Goal: Transaction & Acquisition: Purchase product/service

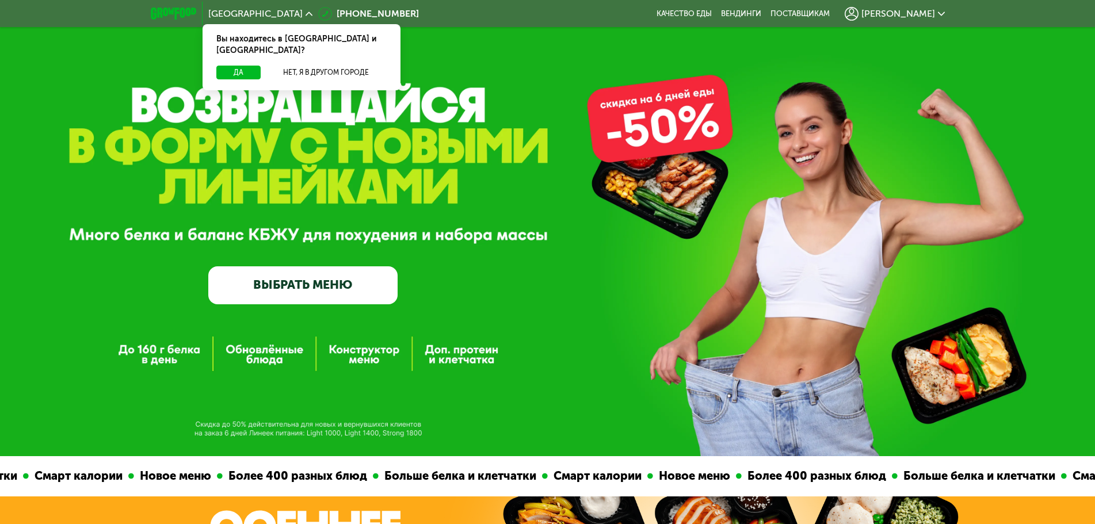
click at [284, 286] on link "ВЫБРАТЬ МЕНЮ" at bounding box center [302, 285] width 189 height 38
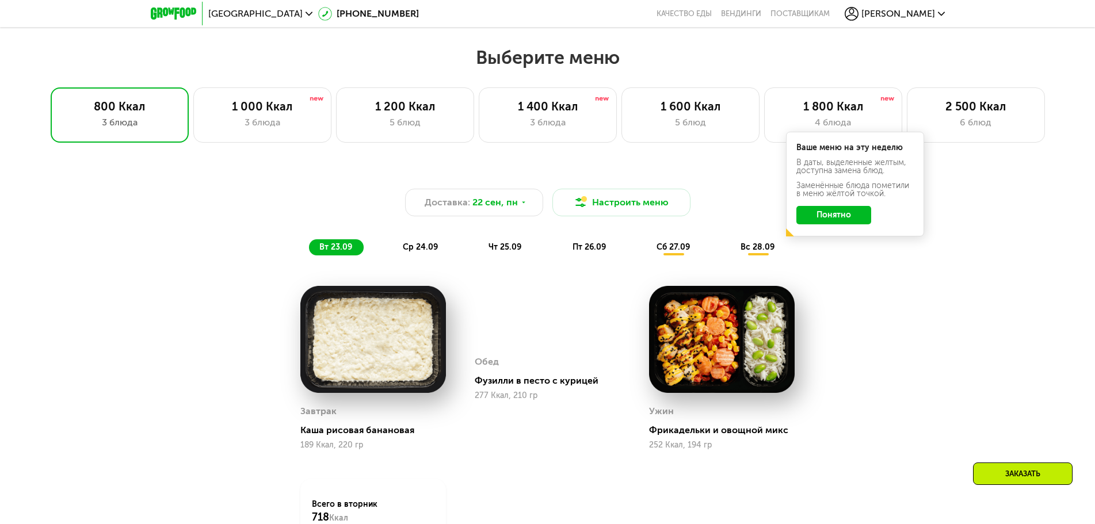
scroll to position [914, 0]
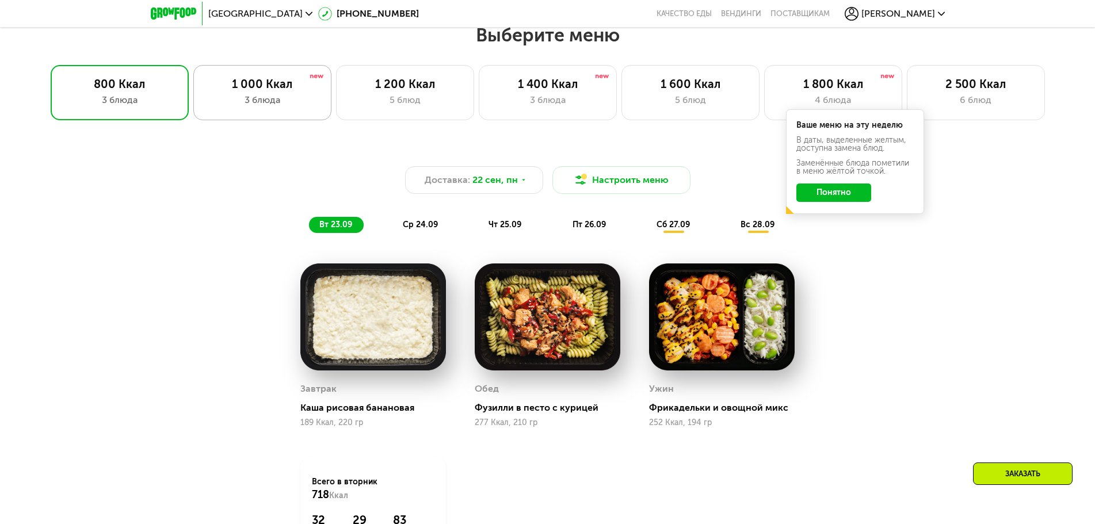
click at [250, 106] on div "3 блюда" at bounding box center [262, 100] width 114 height 14
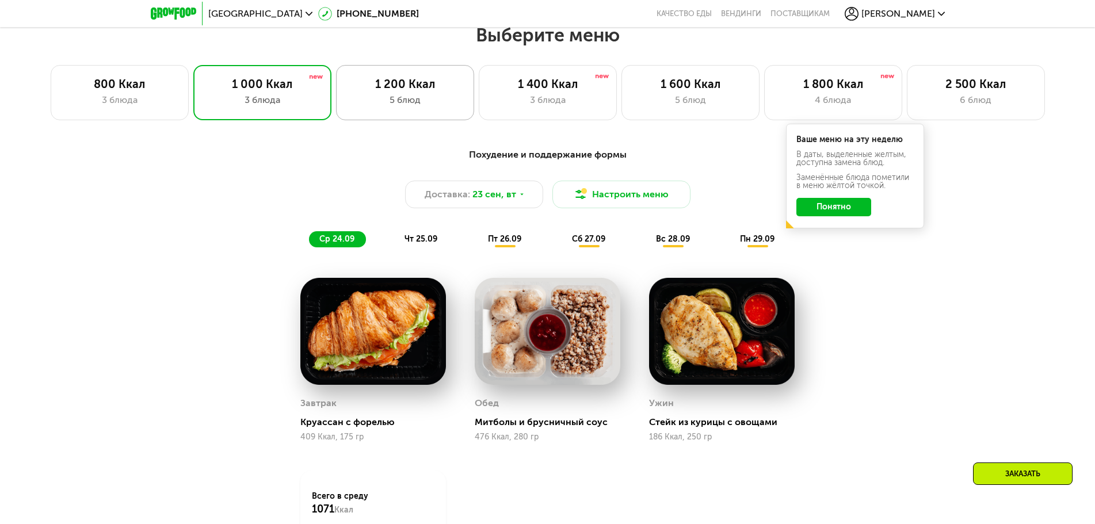
click at [380, 90] on div "1 200 Ккал" at bounding box center [405, 84] width 114 height 14
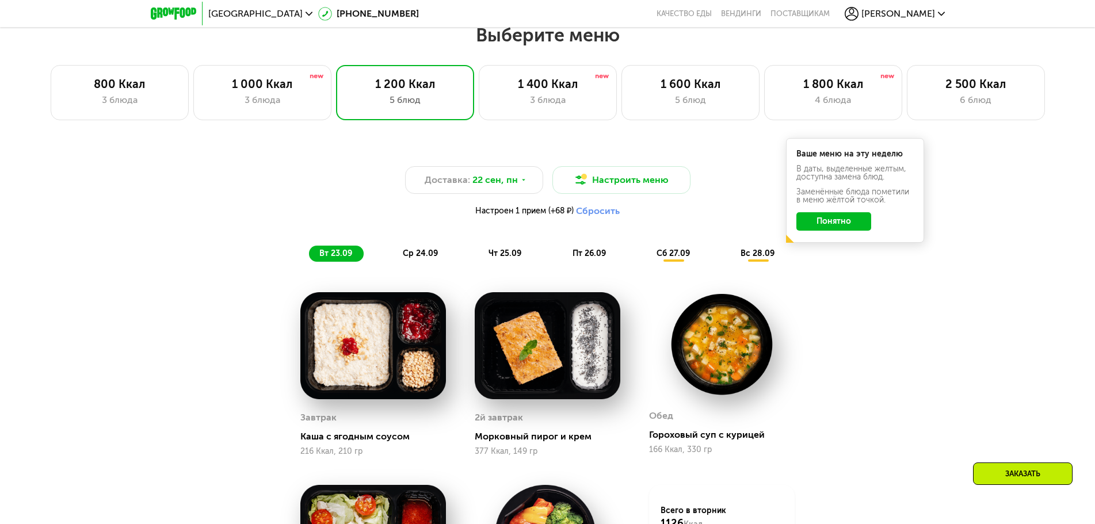
click at [414, 258] on span "ср 24.09" at bounding box center [420, 254] width 35 height 10
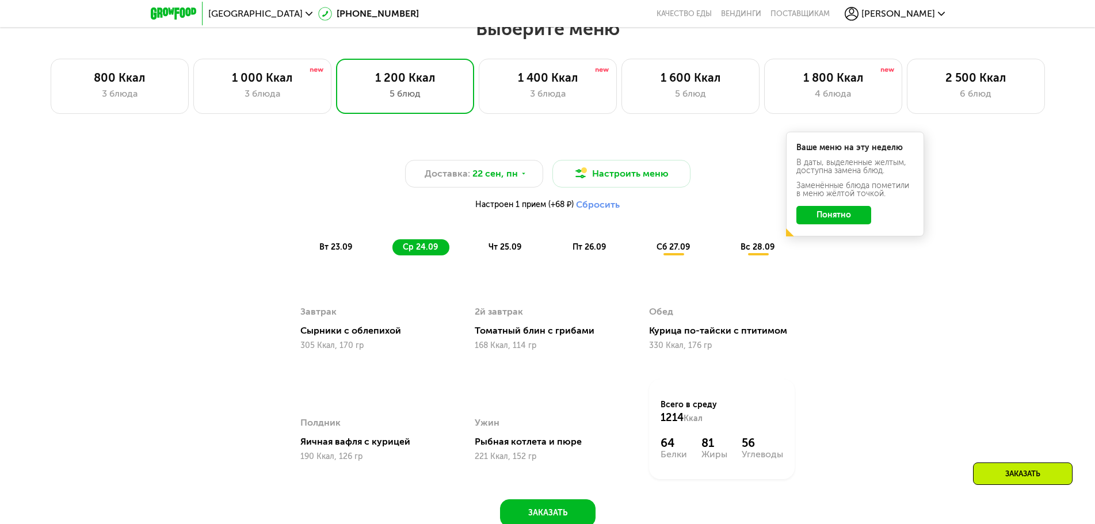
scroll to position [856, 0]
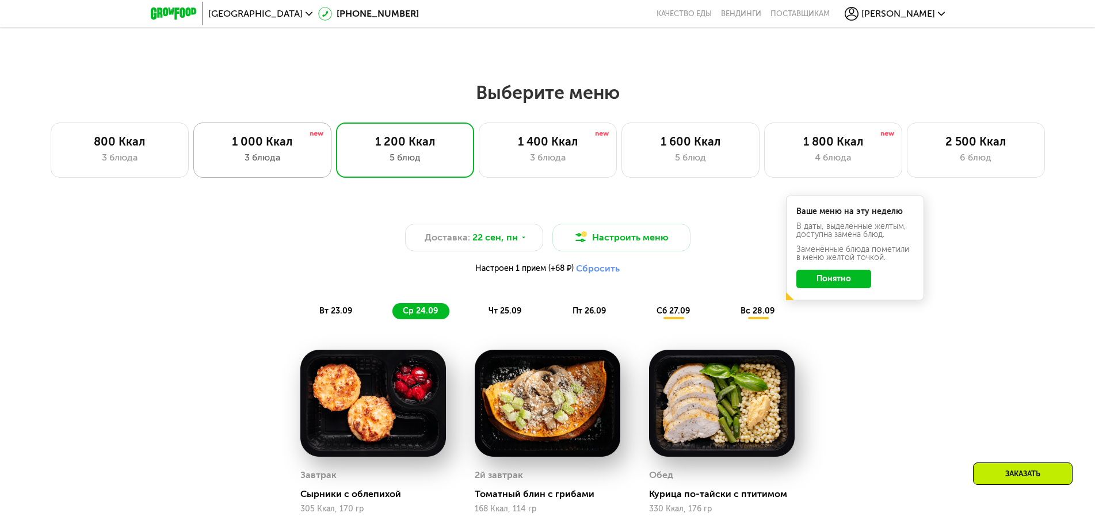
click at [321, 158] on div "1 000 Ккал 3 блюда" at bounding box center [262, 150] width 138 height 55
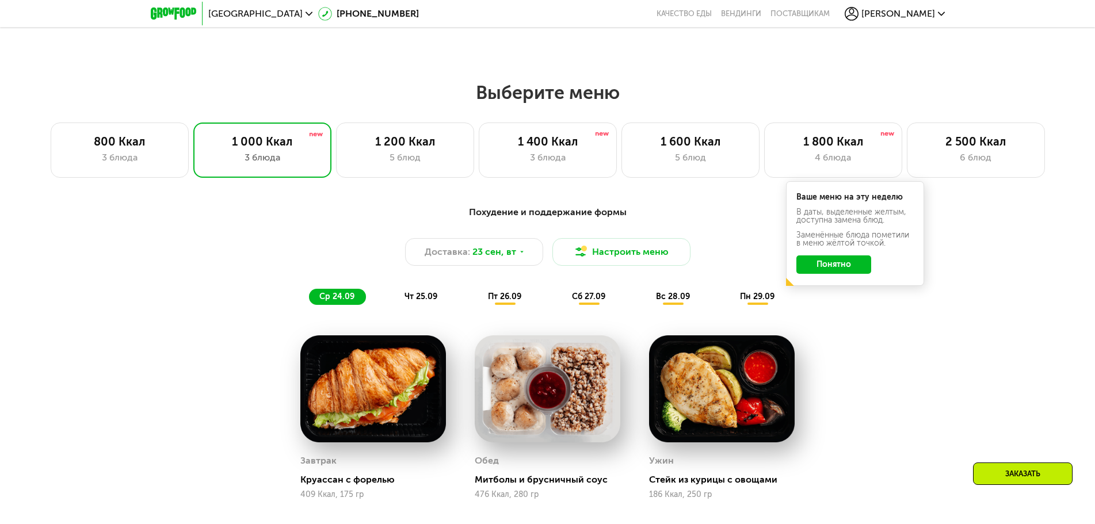
click at [427, 301] on span "чт 25.09" at bounding box center [420, 297] width 33 height 10
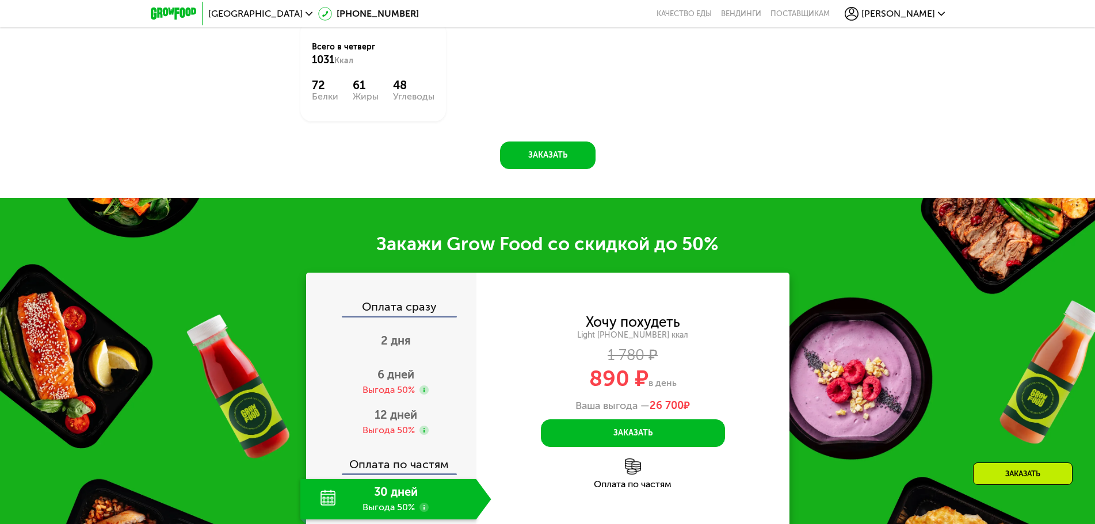
scroll to position [1374, 0]
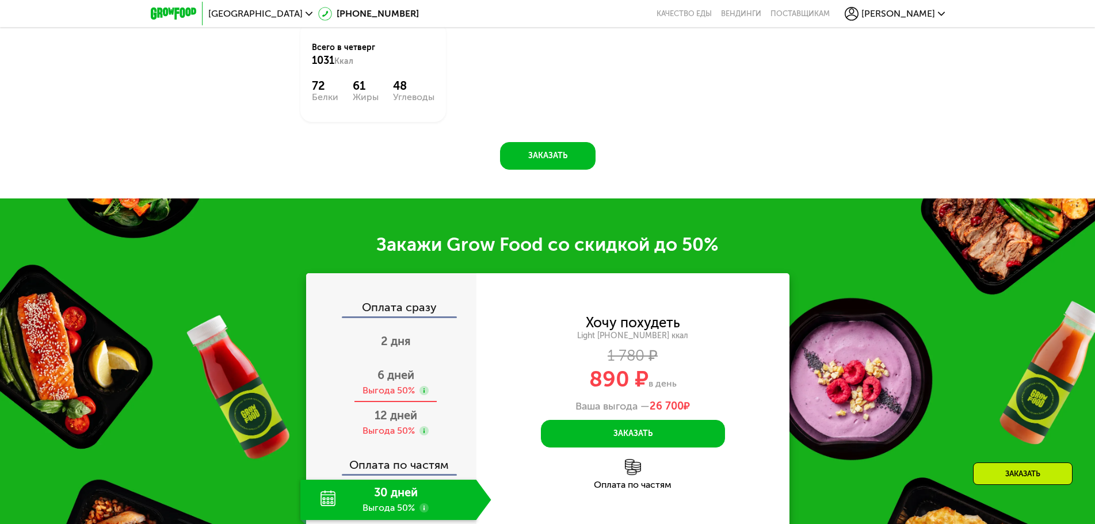
click at [404, 371] on span "6 дней" at bounding box center [395, 375] width 37 height 14
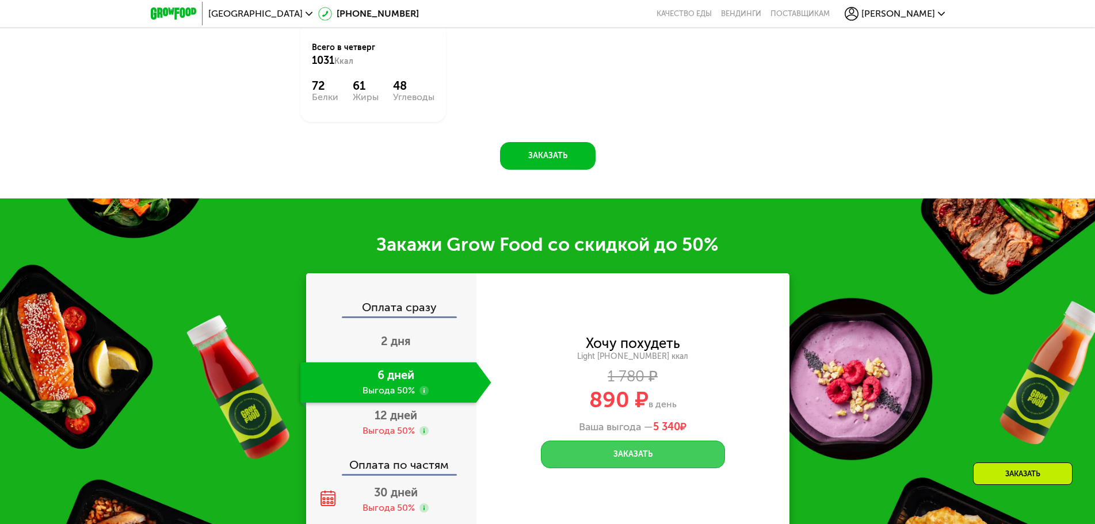
click at [603, 452] on button "Заказать" at bounding box center [633, 455] width 184 height 28
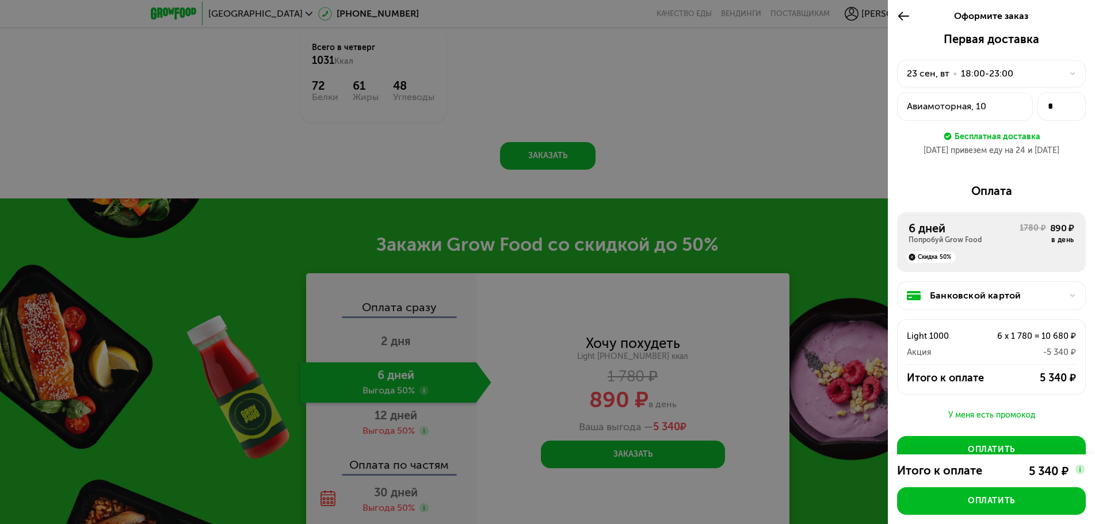
click at [1041, 71] on div "23 сен, вт • 18:00-23:00" at bounding box center [984, 74] width 155 height 14
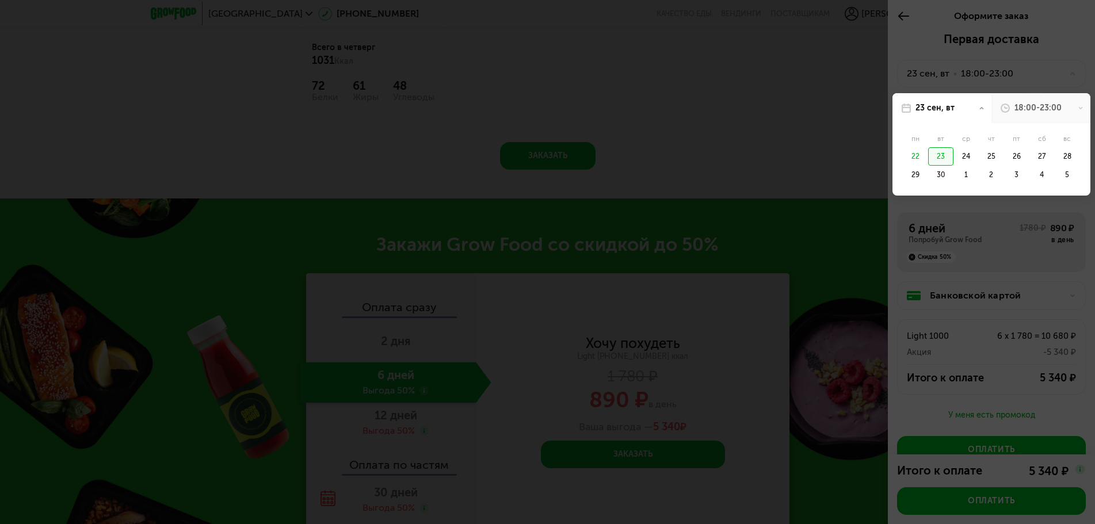
click at [1066, 109] on div "18:00-23:00" at bounding box center [1040, 108] width 99 height 30
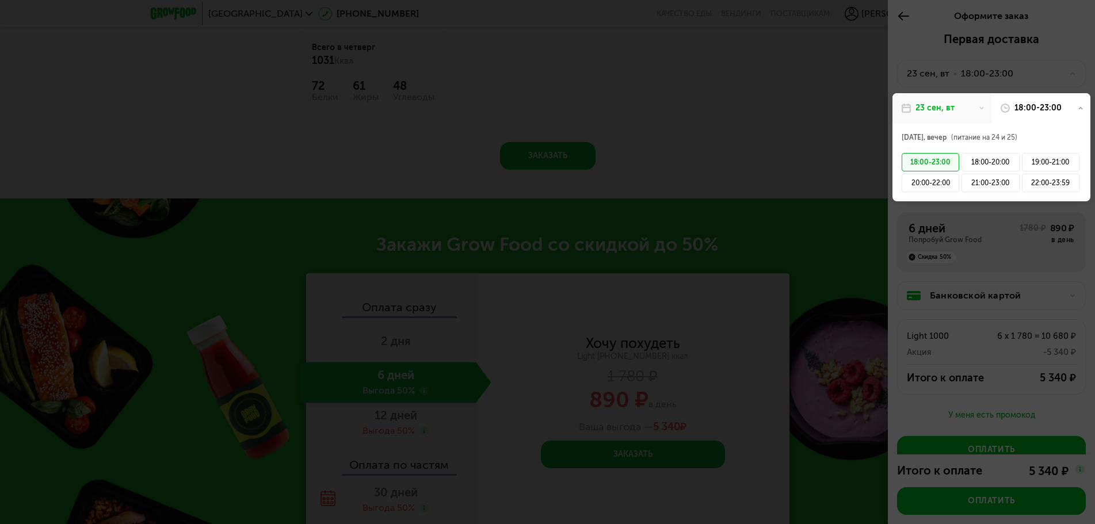
click at [1066, 108] on div "18:00-23:00" at bounding box center [1040, 108] width 99 height 30
click at [1011, 78] on div at bounding box center [547, 262] width 1095 height 524
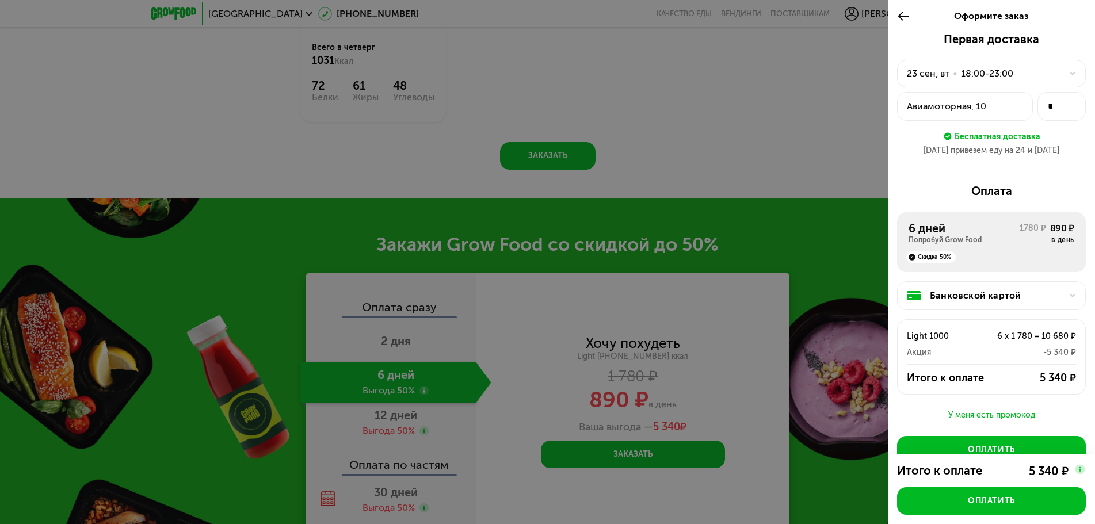
click at [996, 100] on div "Авиамоторная, 10" at bounding box center [965, 107] width 116 height 14
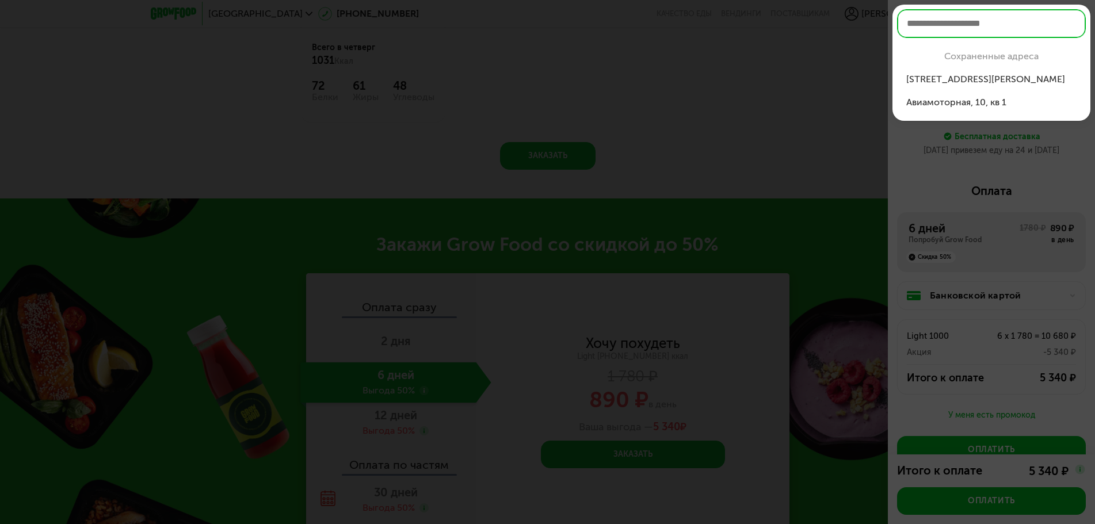
click at [991, 81] on div "Балашиха, мкр Г...рина, 23, кв 55" at bounding box center [991, 79] width 170 height 14
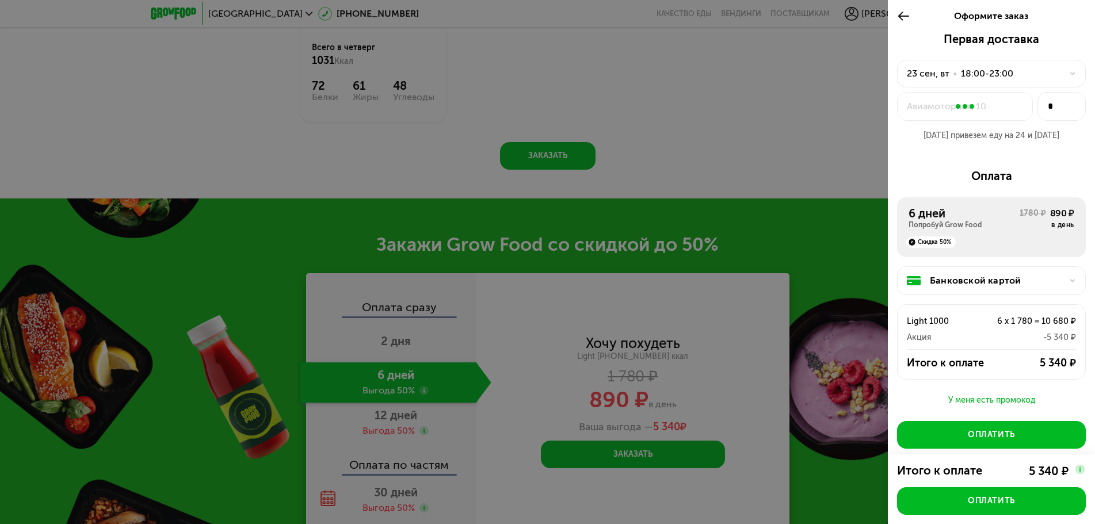
type input "**"
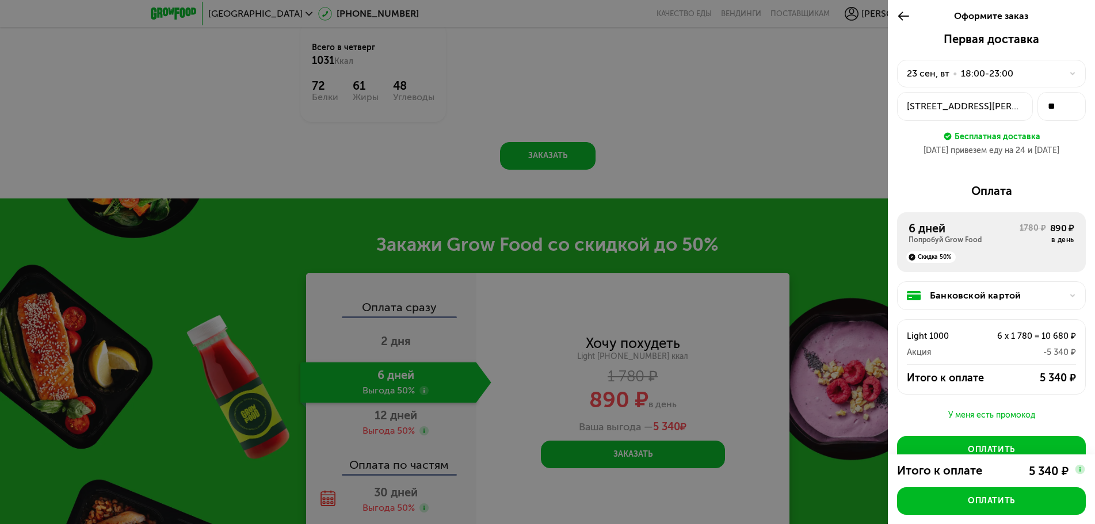
click at [919, 77] on div "23 сен, вт" at bounding box center [928, 74] width 43 height 14
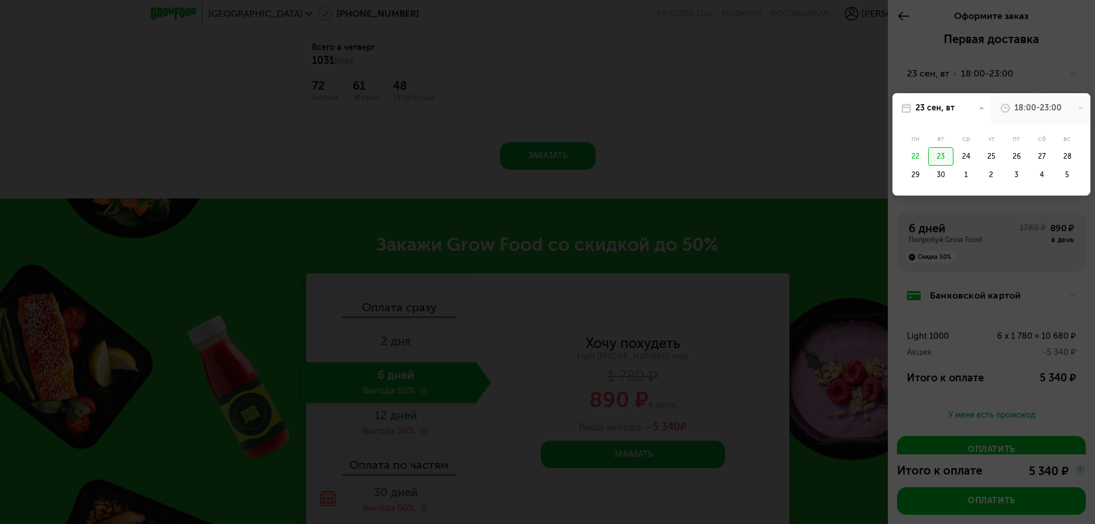
click at [915, 156] on div "22" at bounding box center [915, 156] width 25 height 18
click at [992, 52] on div at bounding box center [547, 262] width 1095 height 524
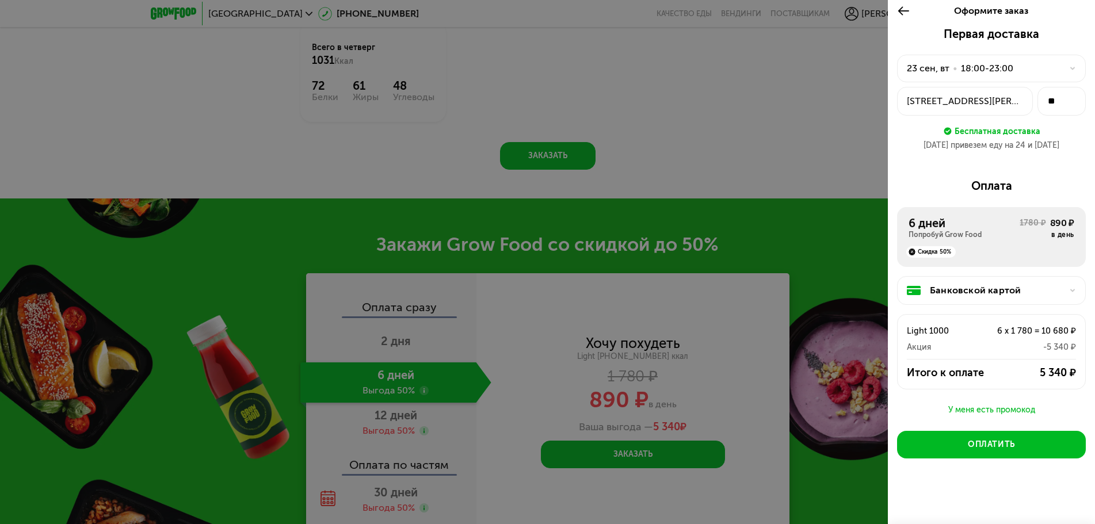
scroll to position [6, 0]
click at [971, 440] on div "Оплатить" at bounding box center [991, 444] width 47 height 12
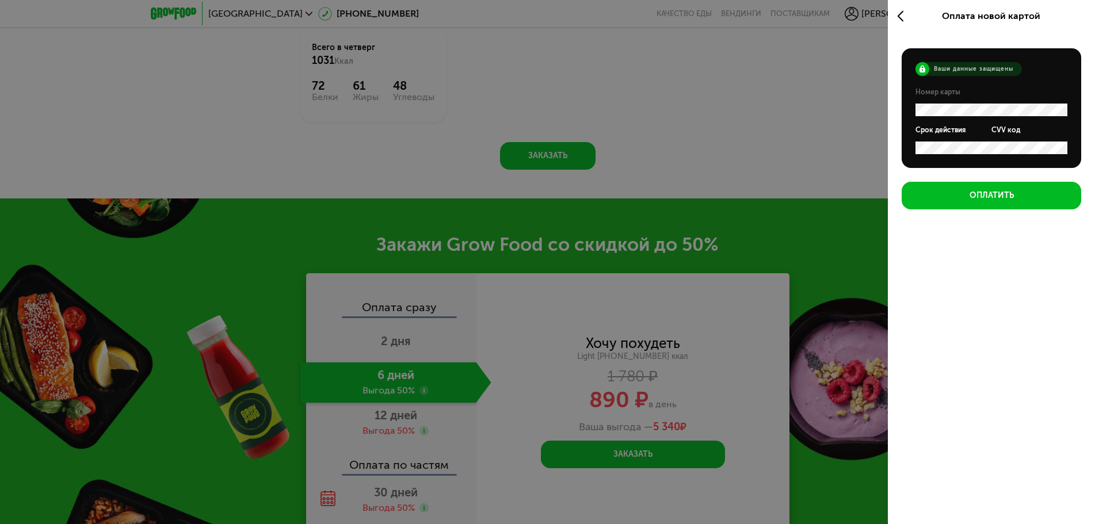
scroll to position [0, 0]
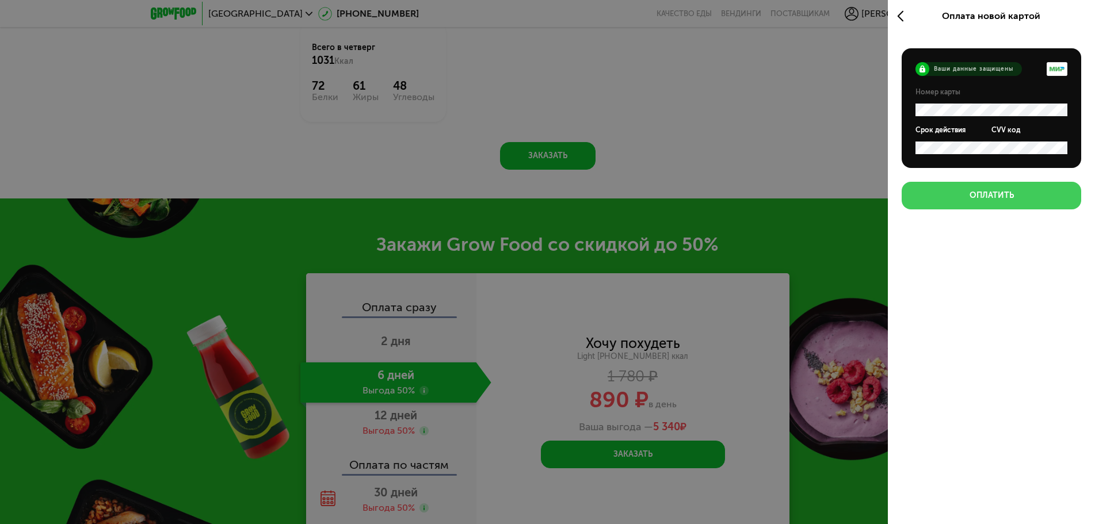
click at [968, 196] on button "Оплатить" at bounding box center [992, 196] width 180 height 28
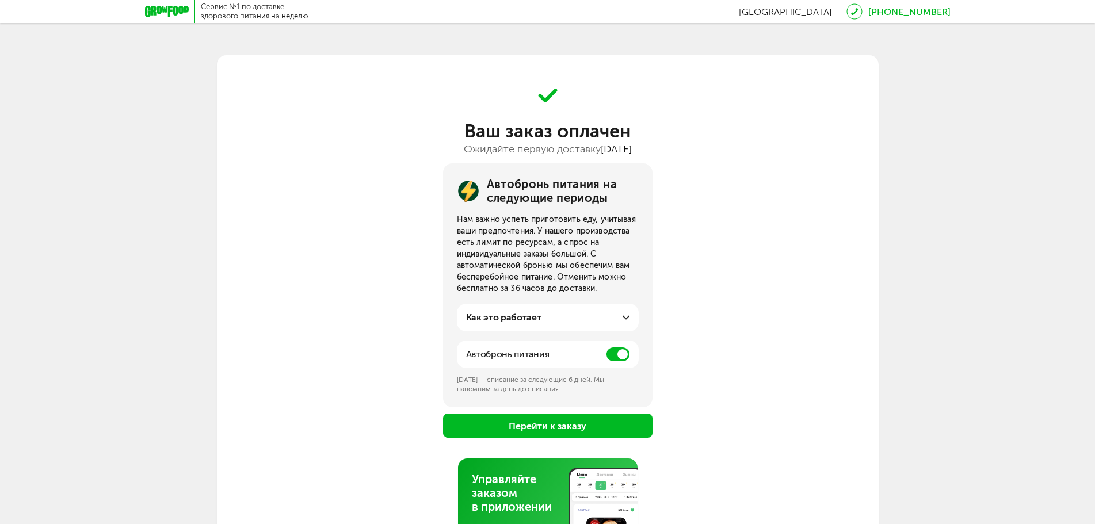
click at [589, 319] on div "Как это работает" at bounding box center [547, 318] width 163 height 14
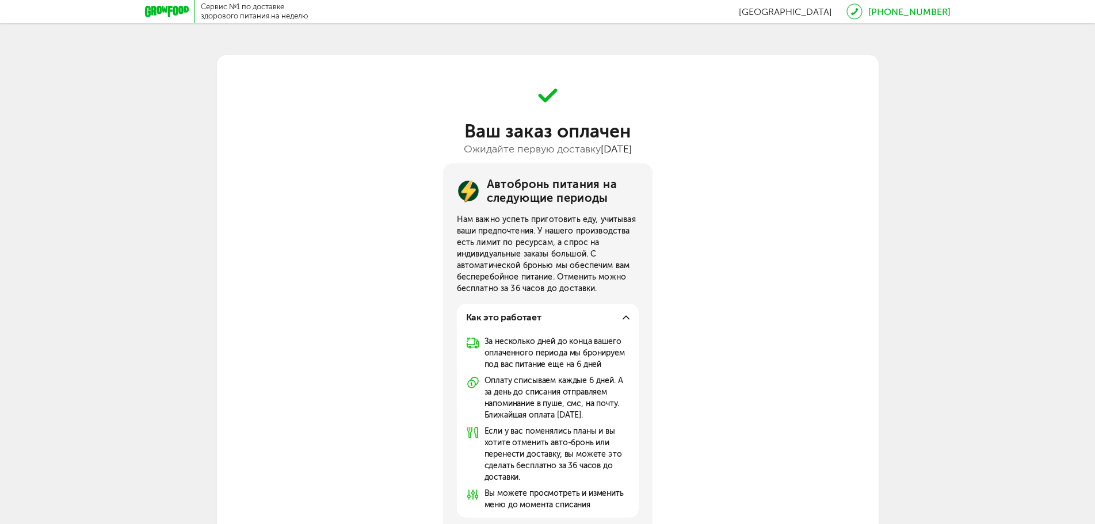
click at [589, 318] on div "Как это работает" at bounding box center [547, 318] width 163 height 14
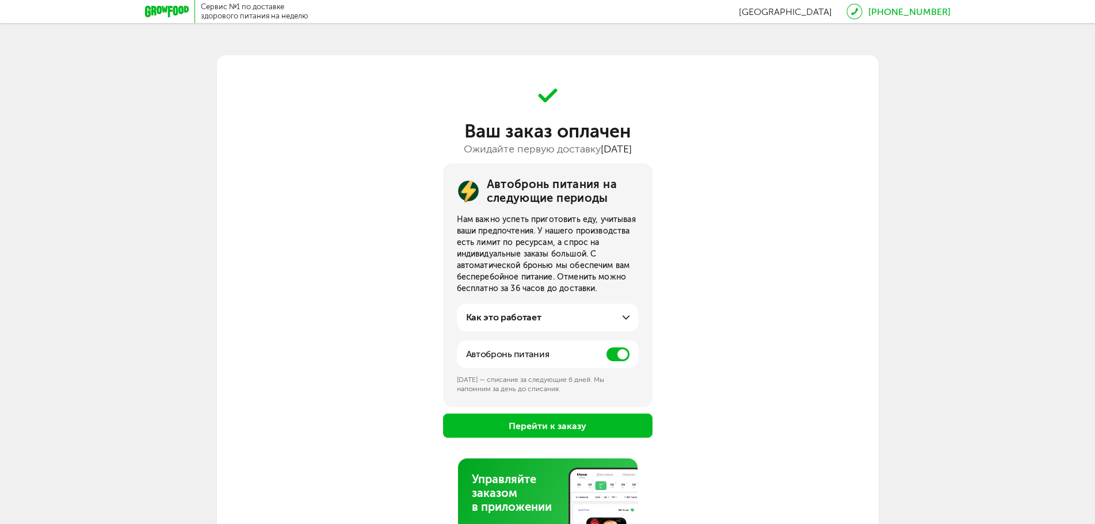
click at [609, 357] on span at bounding box center [617, 355] width 23 height 14
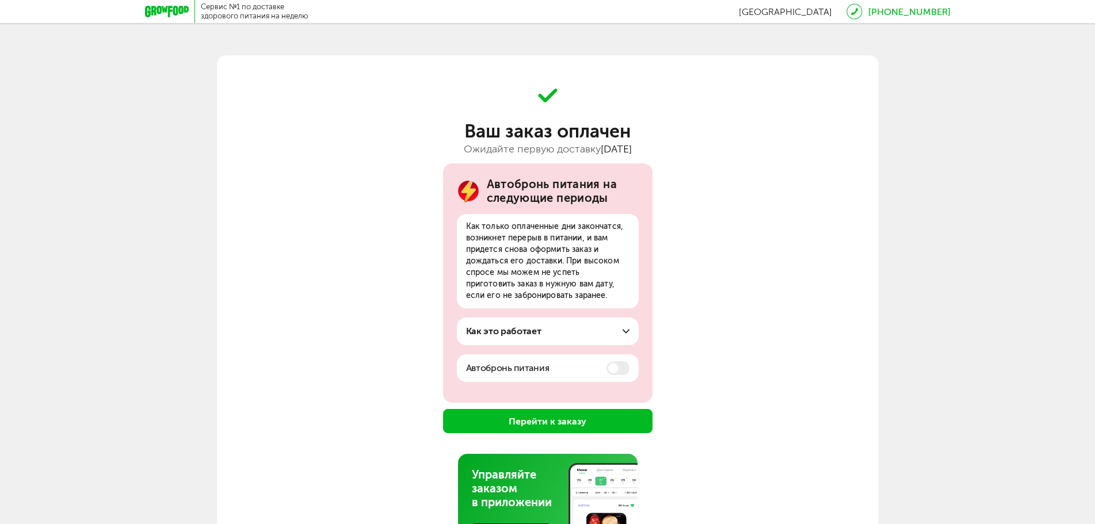
click at [572, 418] on button "Перейти к заказу" at bounding box center [547, 421] width 209 height 24
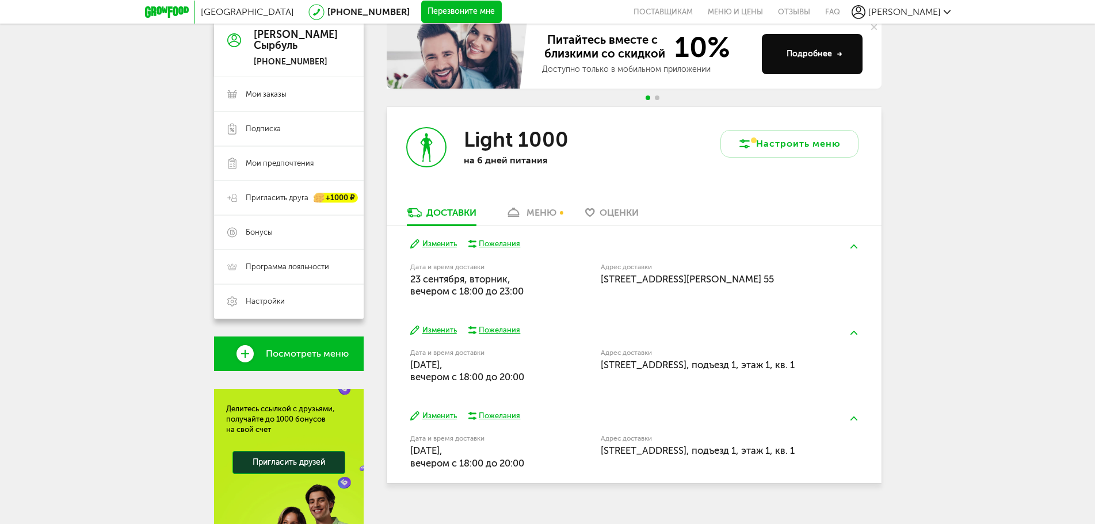
scroll to position [173, 0]
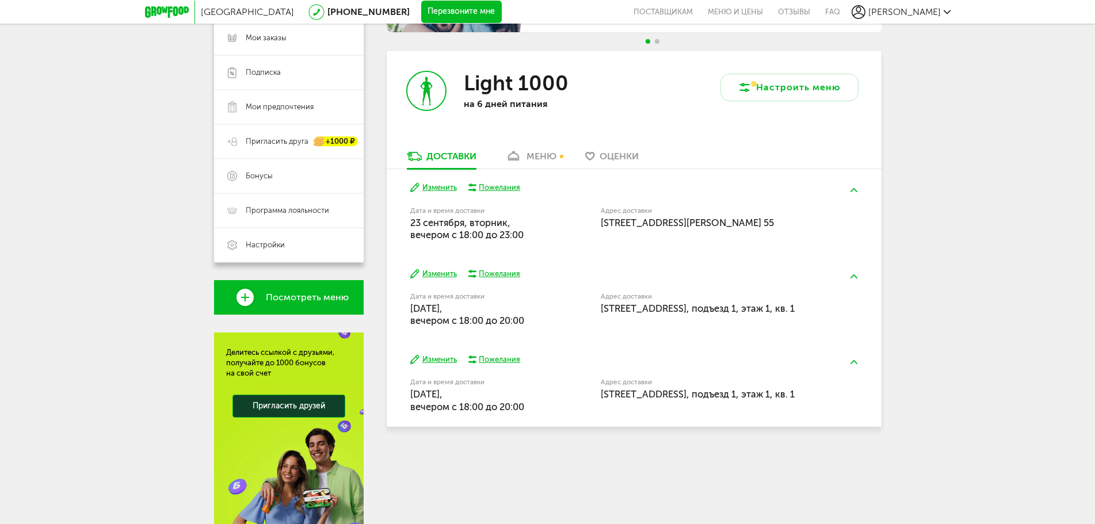
click at [444, 274] on button "Изменить" at bounding box center [433, 274] width 47 height 11
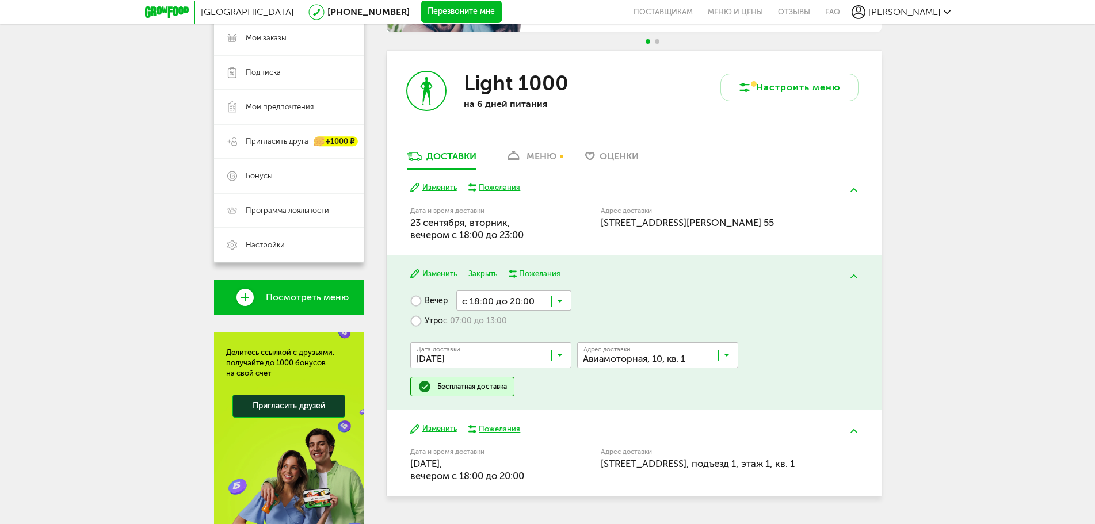
click at [613, 349] on input "Search for option" at bounding box center [660, 358] width 161 height 20
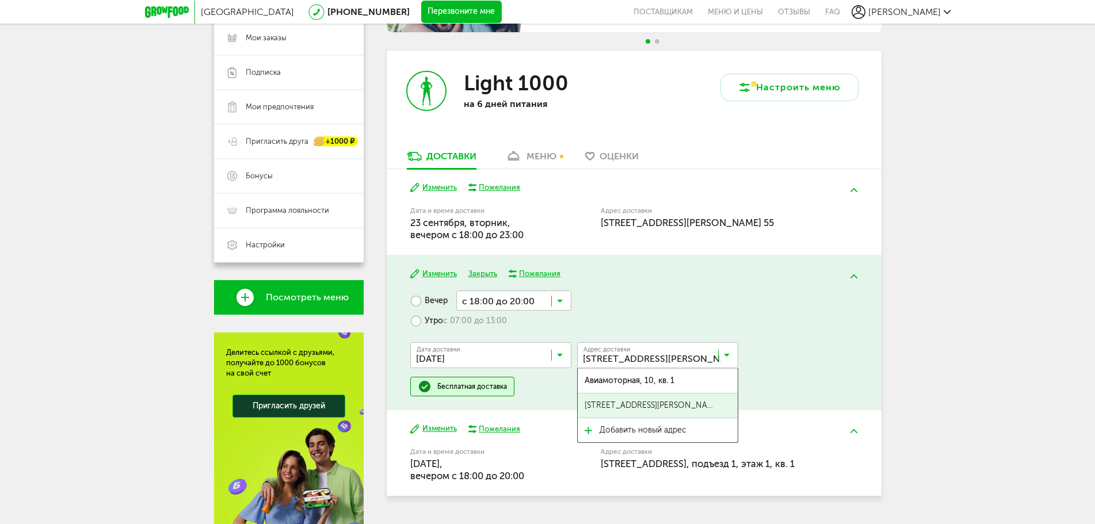
click at [622, 400] on span "Балашиха, мкр Гагарина, 23, кв. 55" at bounding box center [650, 406] width 130 height 24
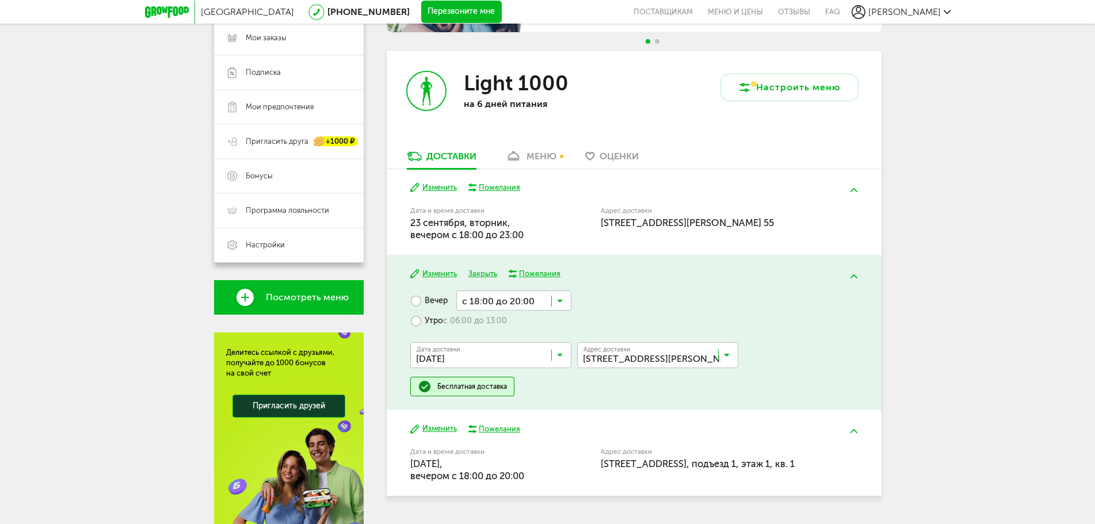
click at [441, 430] on button "Изменить" at bounding box center [433, 428] width 47 height 11
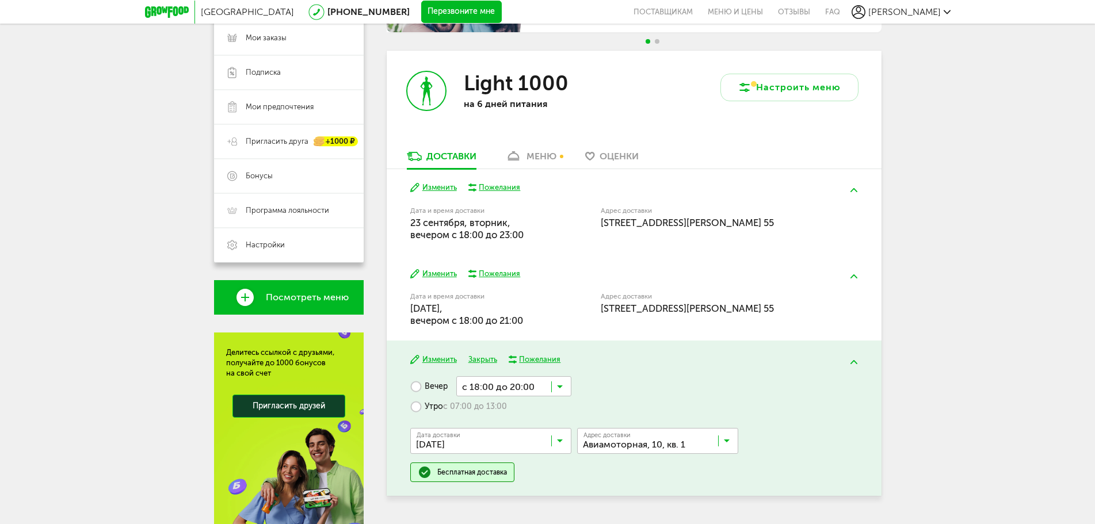
click at [649, 446] on input "Search for option" at bounding box center [660, 444] width 161 height 20
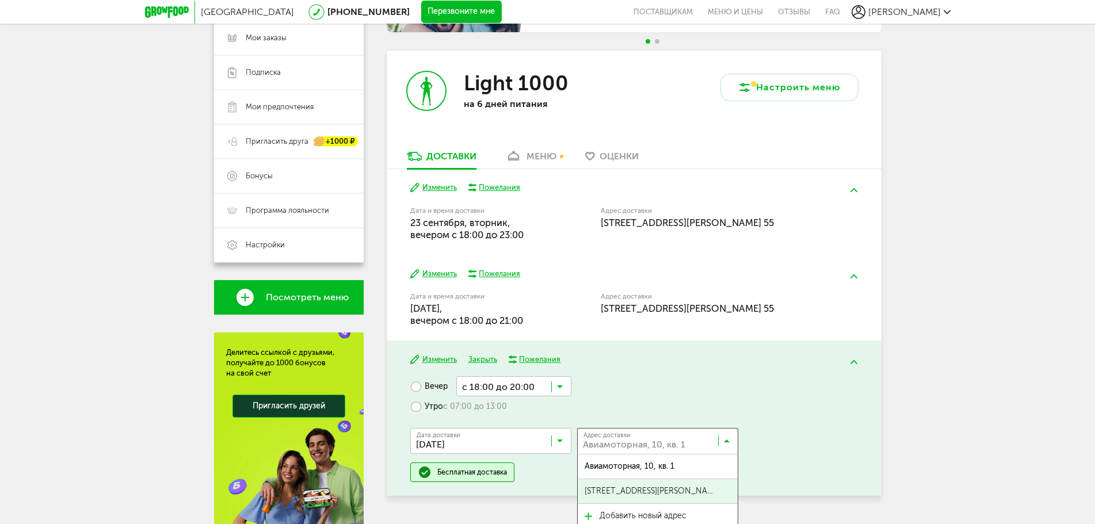
click at [648, 487] on span "Балашиха, мкр Гагарина, 23, кв. 55" at bounding box center [650, 491] width 130 height 24
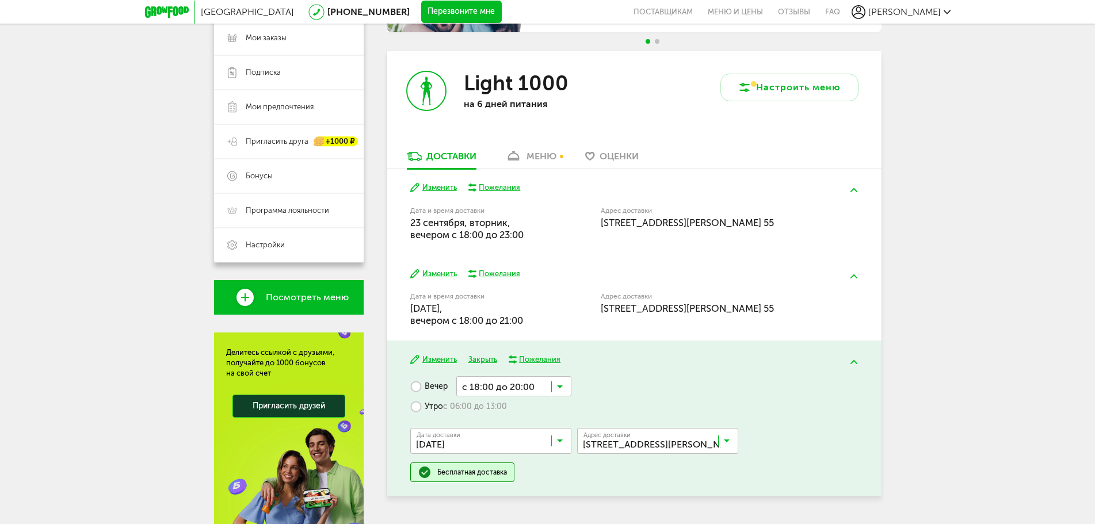
click at [846, 310] on div "Дата и время доставки 25 сентября, четверг, вечером c 18:00 до 21:00 Адрес дост…" at bounding box center [633, 309] width 447 height 37
click at [540, 152] on div "меню" at bounding box center [541, 156] width 30 height 11
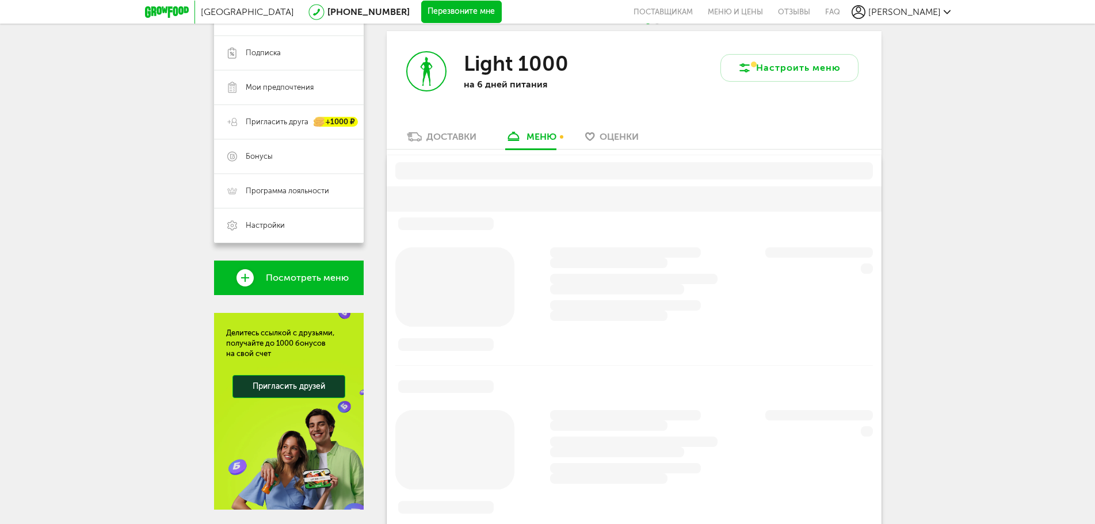
scroll to position [194, 0]
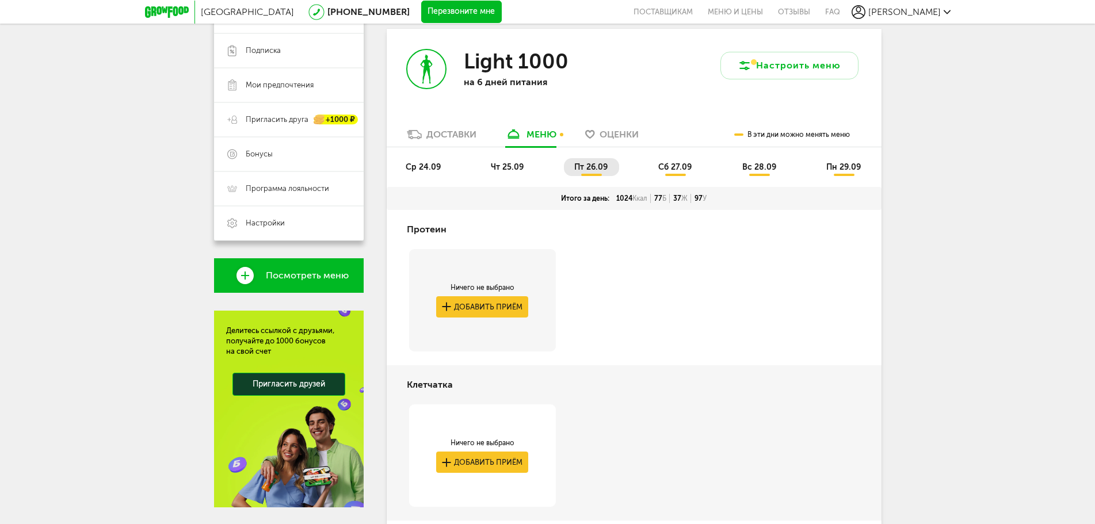
click at [420, 166] on span "ср 24.09" at bounding box center [423, 167] width 35 height 10
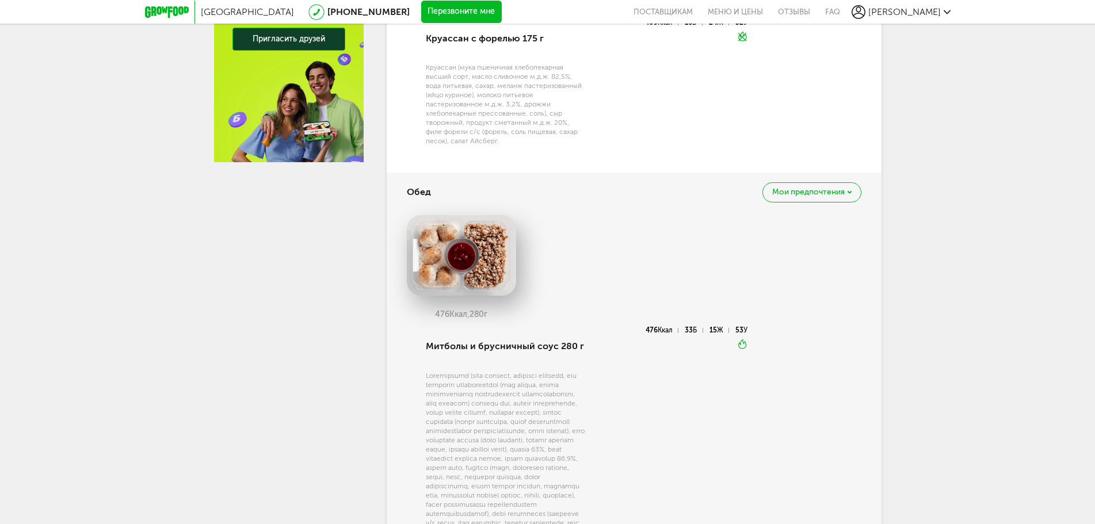
scroll to position [310, 0]
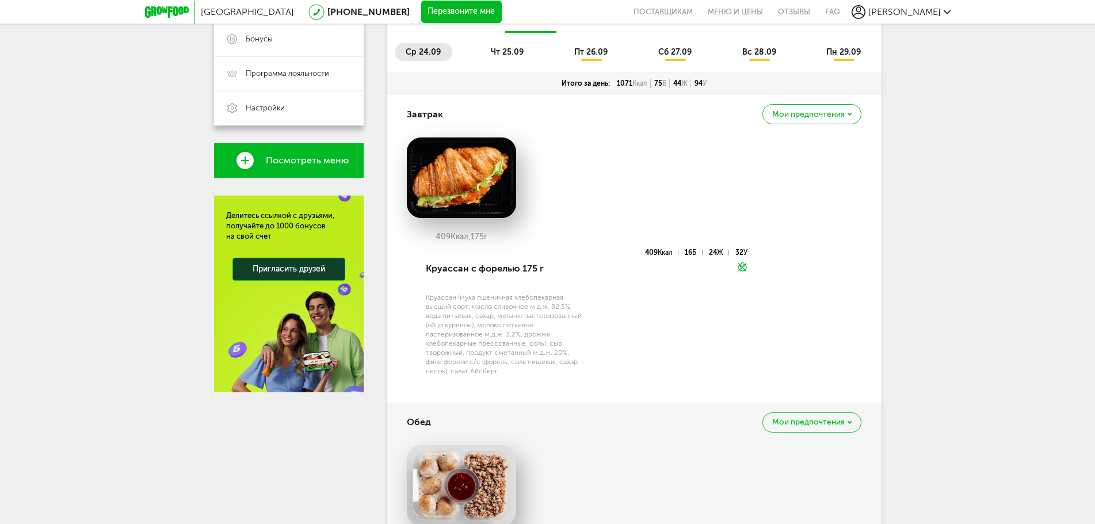
click at [507, 52] on span "чт 25.09" at bounding box center [507, 52] width 33 height 10
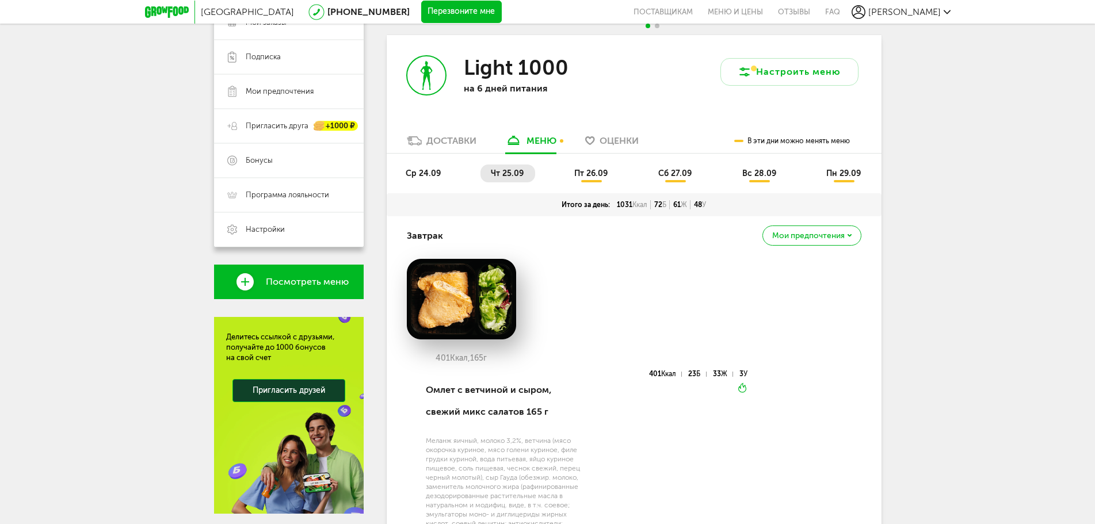
scroll to position [125, 0]
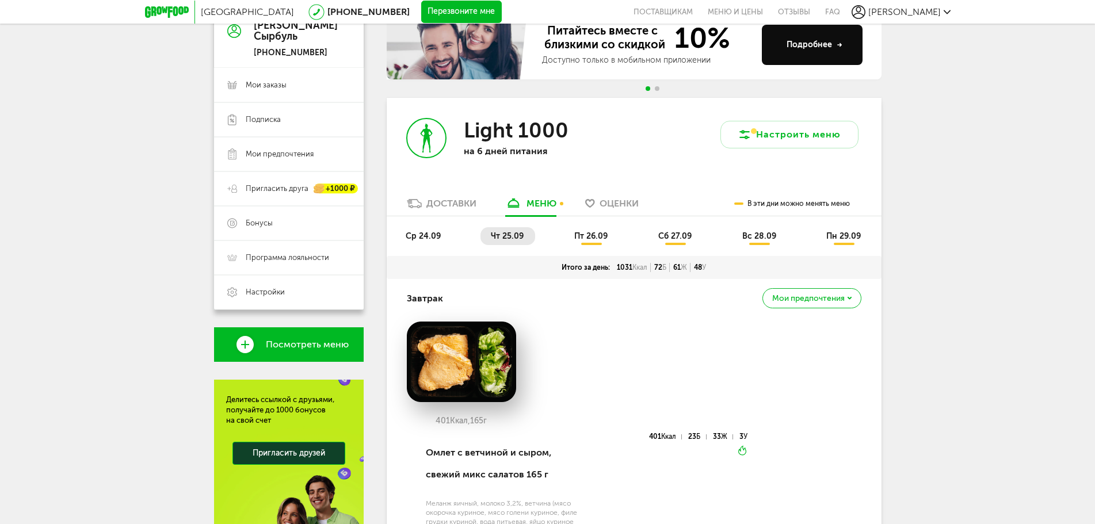
click at [580, 236] on span "пт 26.09" at bounding box center [590, 236] width 33 height 10
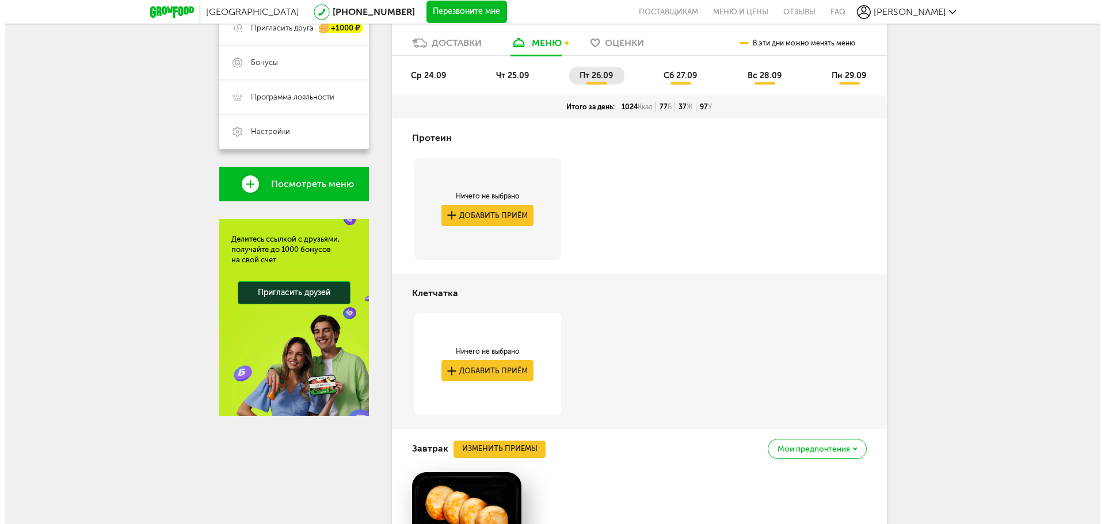
scroll to position [240, 0]
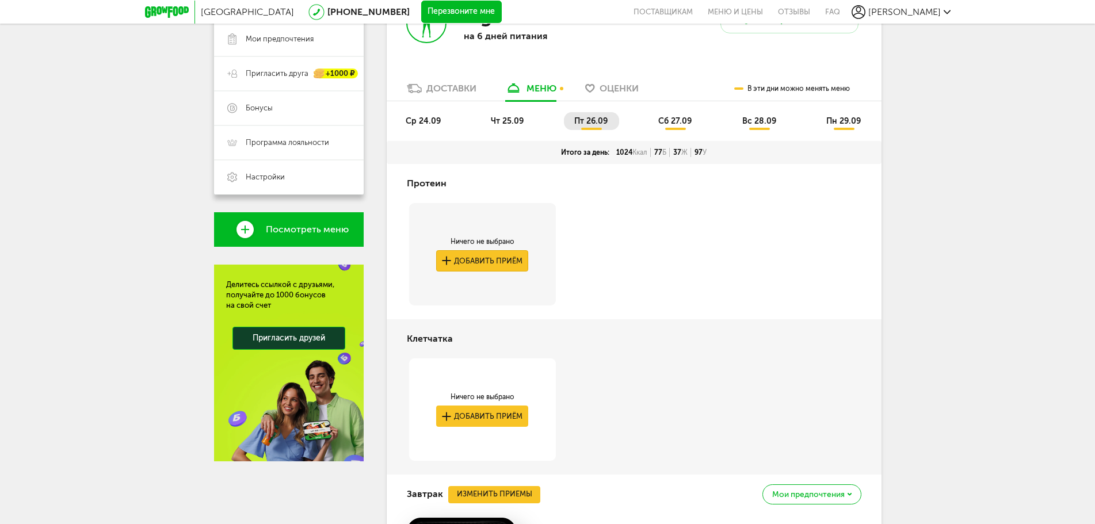
click at [474, 261] on button "Добавить приём" at bounding box center [482, 260] width 92 height 21
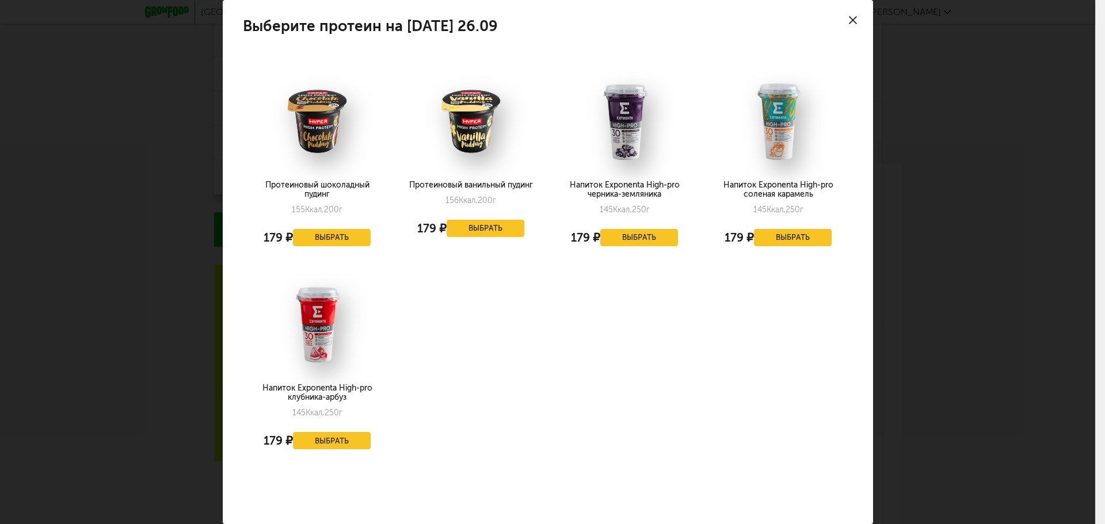
click at [849, 18] on icon at bounding box center [853, 20] width 8 height 8
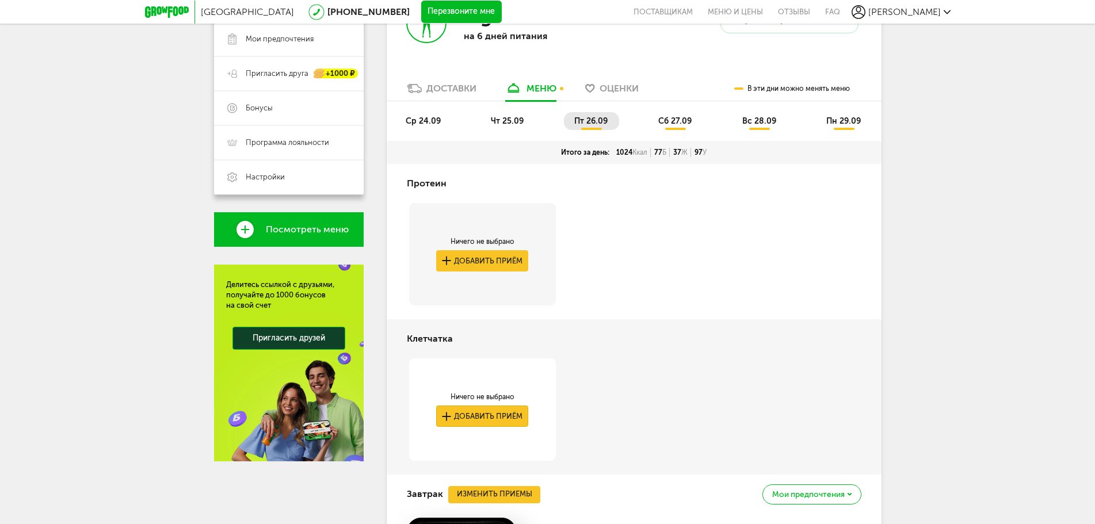
click at [469, 413] on button "Добавить приём" at bounding box center [482, 416] width 92 height 21
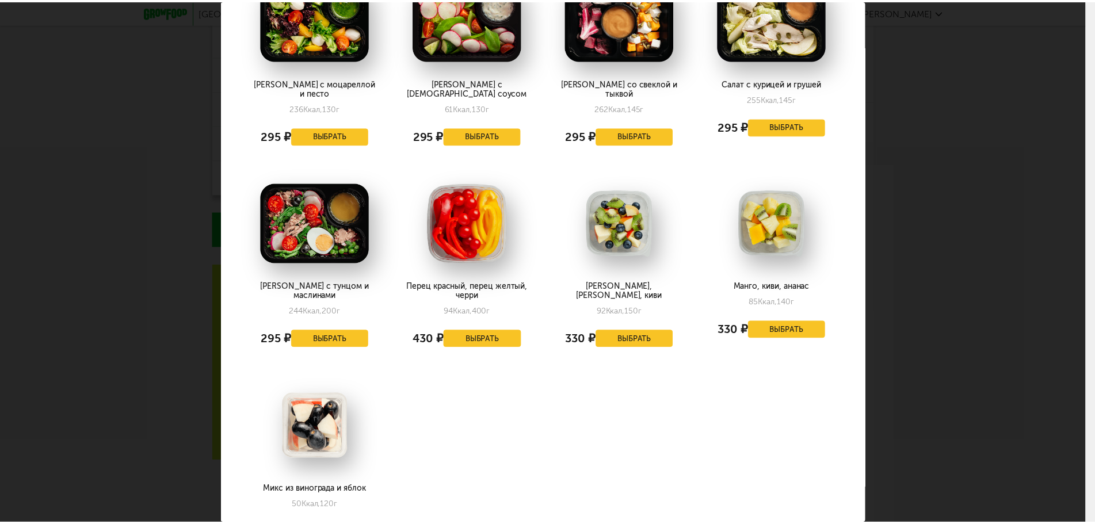
scroll to position [0, 0]
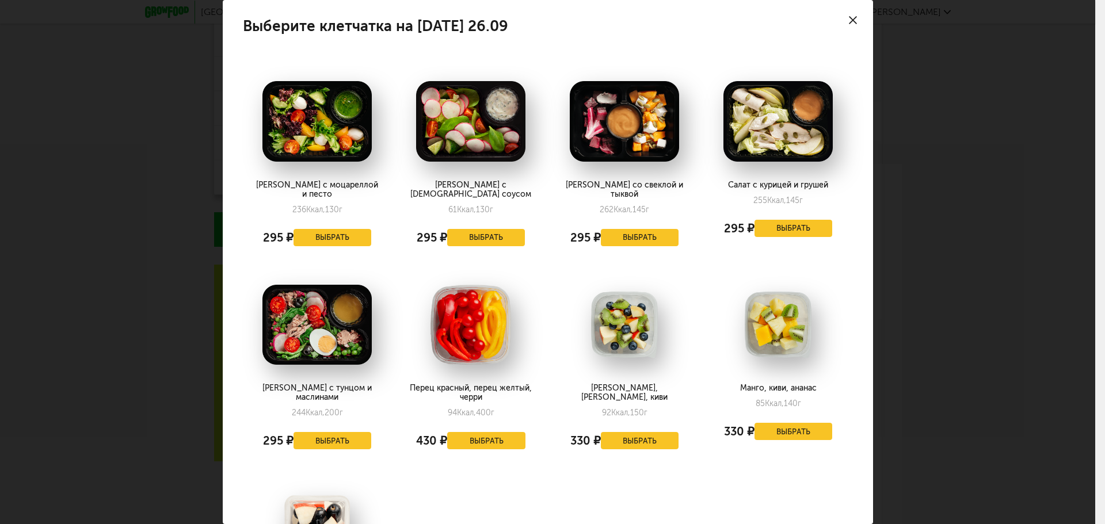
click at [849, 20] on icon at bounding box center [853, 20] width 8 height 8
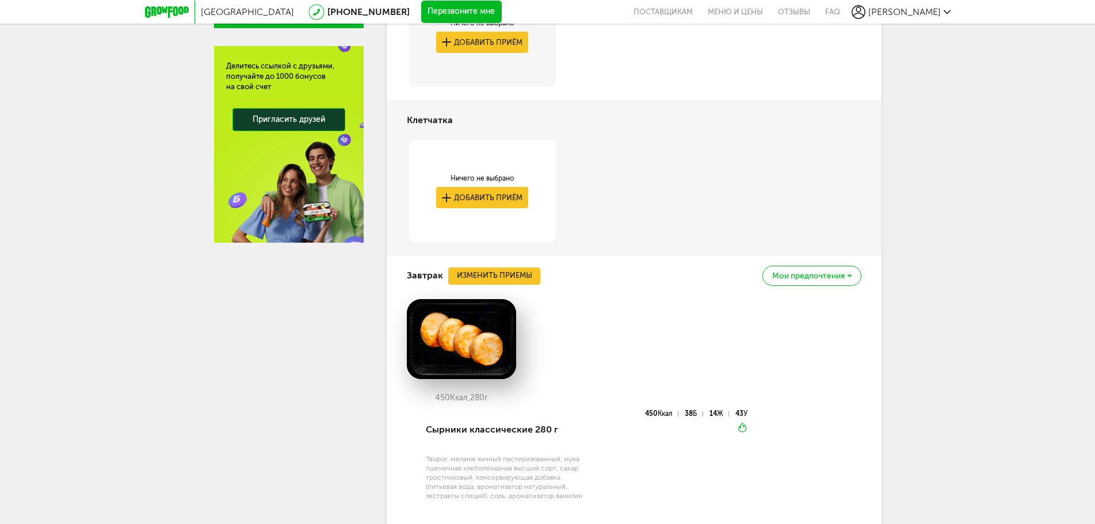
scroll to position [298, 0]
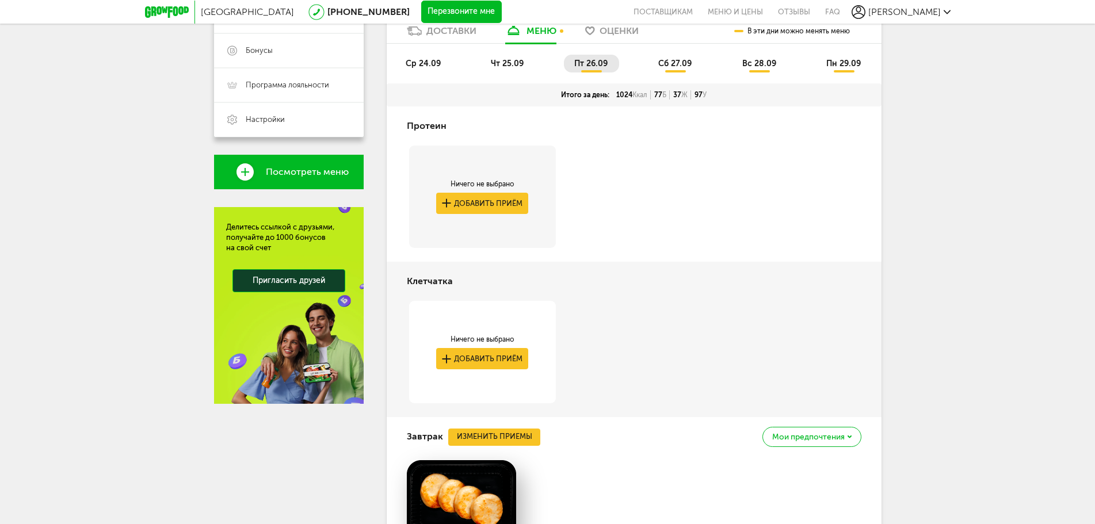
click at [667, 63] on span "сб 27.09" at bounding box center [674, 64] width 33 height 10
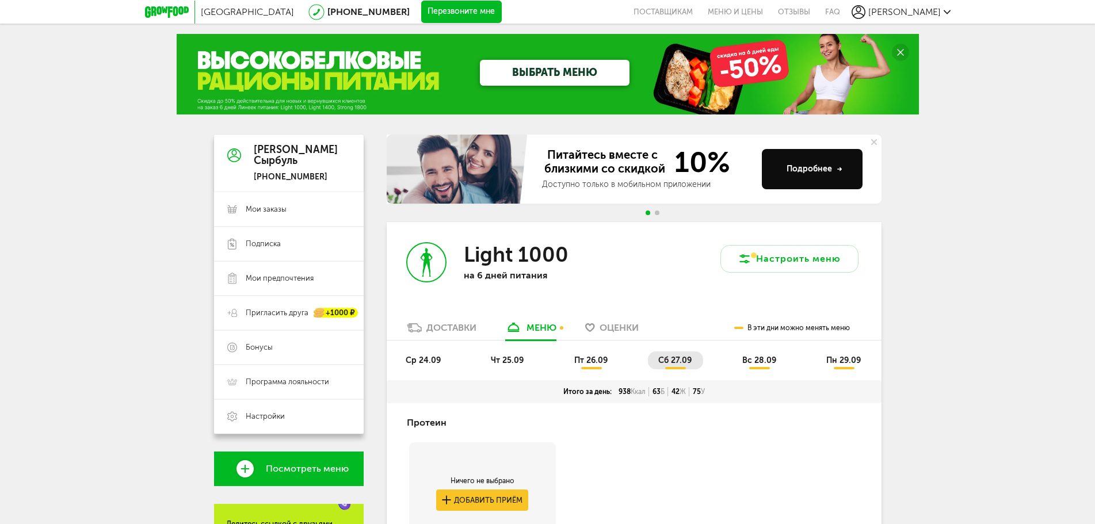
scroll to position [0, 0]
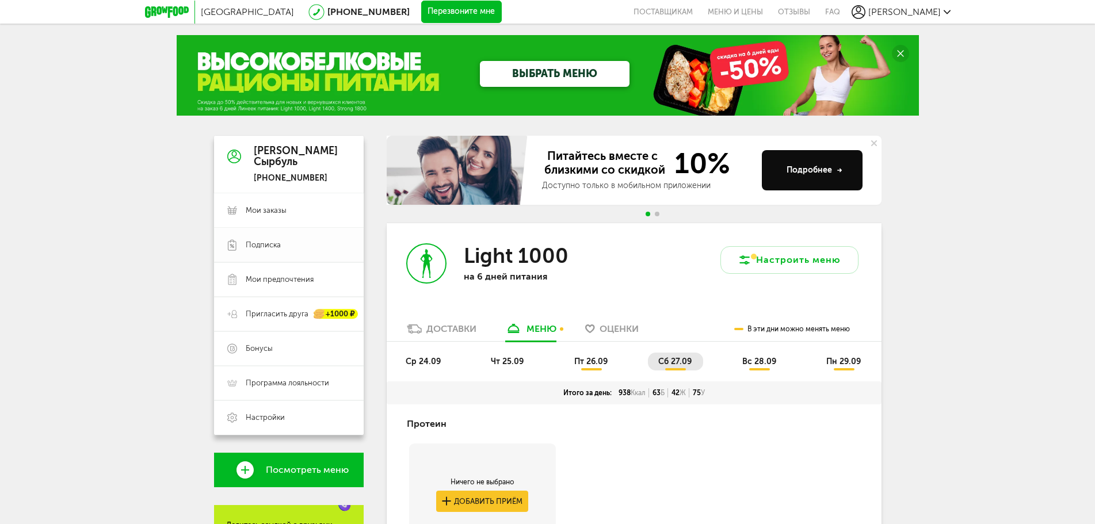
click at [289, 245] on span "Подписка" at bounding box center [298, 245] width 105 height 10
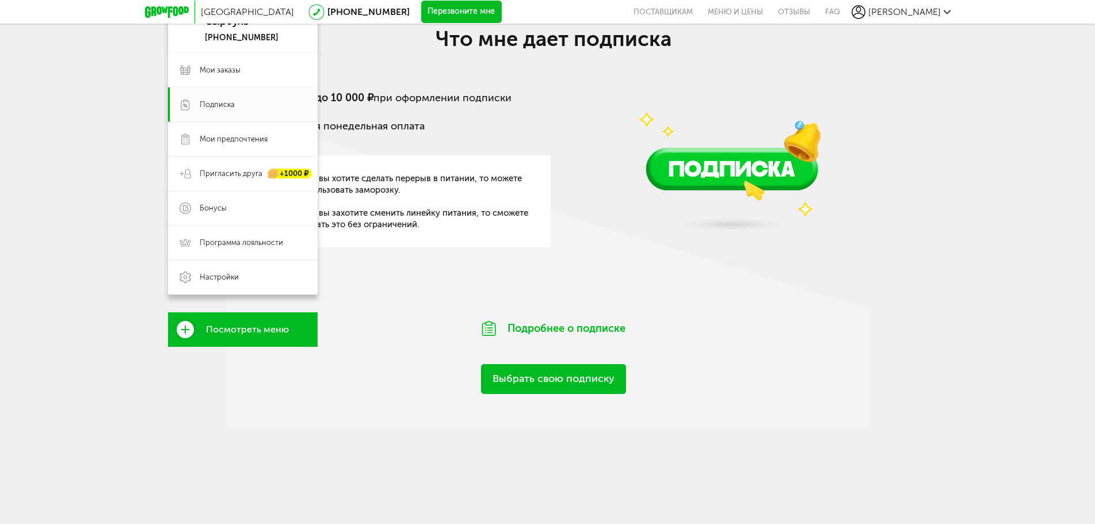
scroll to position [9, 0]
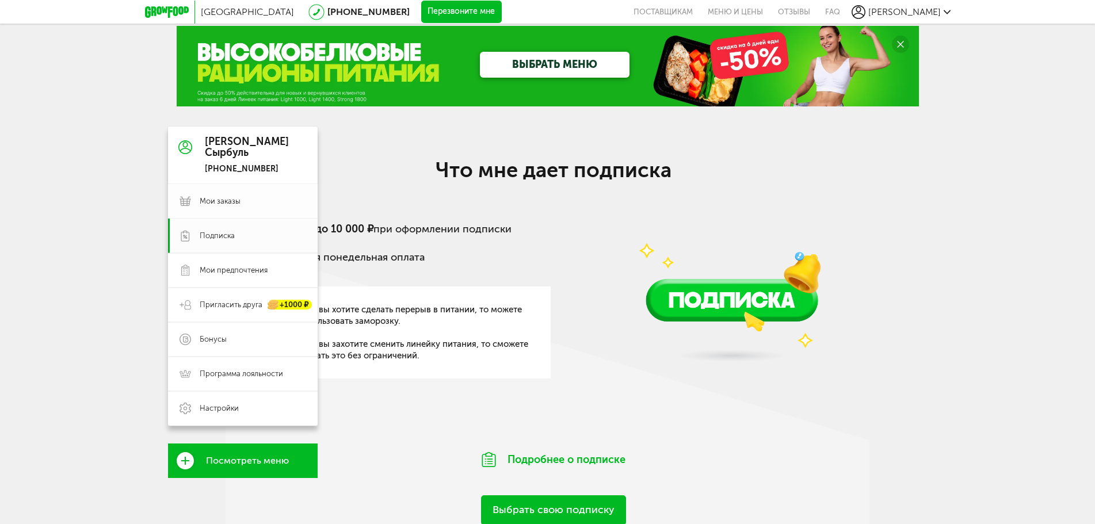
click at [242, 200] on span "Мои заказы" at bounding box center [253, 201] width 106 height 10
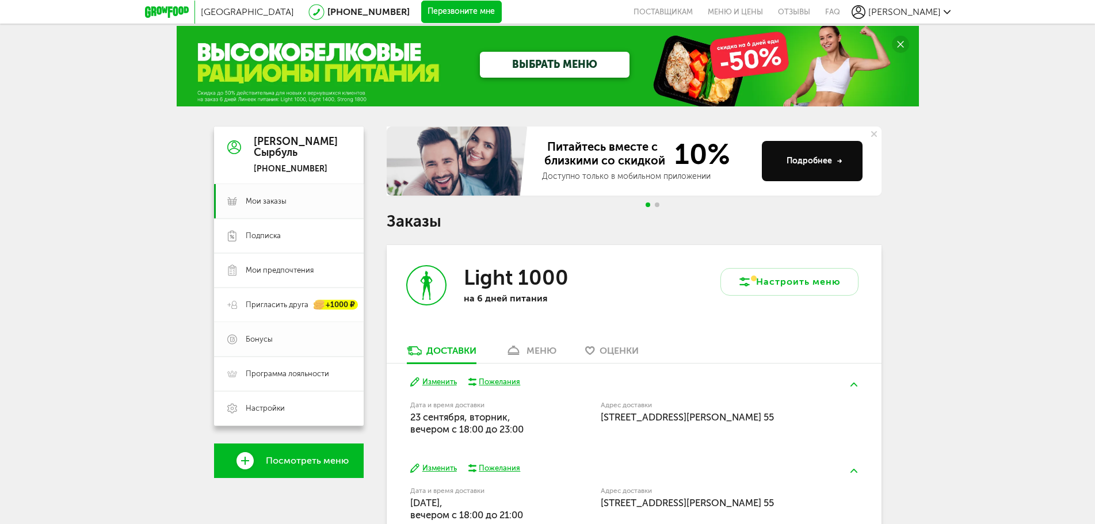
click at [274, 342] on span "Бонусы" at bounding box center [298, 339] width 105 height 10
